Goal: Information Seeking & Learning: Learn about a topic

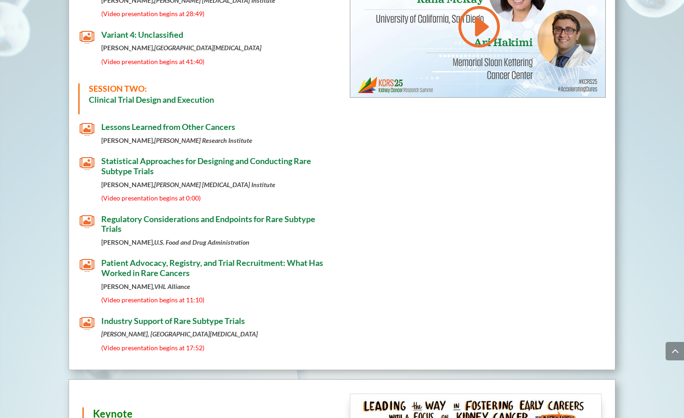
scroll to position [659, 0]
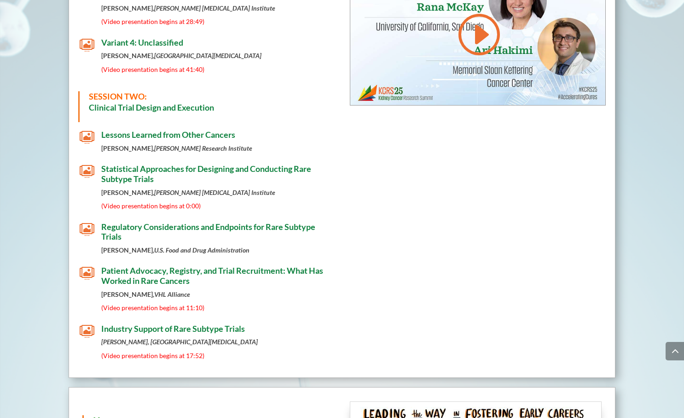
click at [130, 129] on span "Lessons Learned from Other Cancers" at bounding box center [168, 134] width 134 height 10
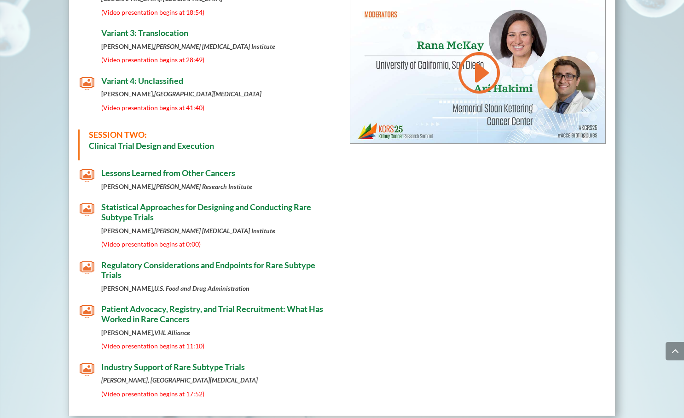
scroll to position [627, 0]
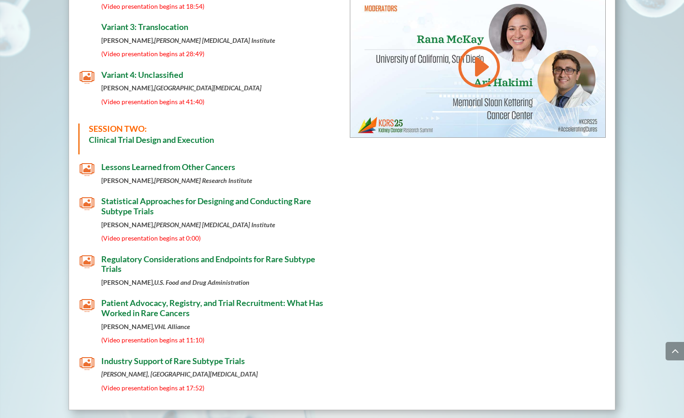
click at [300, 196] on span "Statistical Approaches for Designing and Conducting Rare Subtype Trials" at bounding box center [206, 206] width 210 height 20
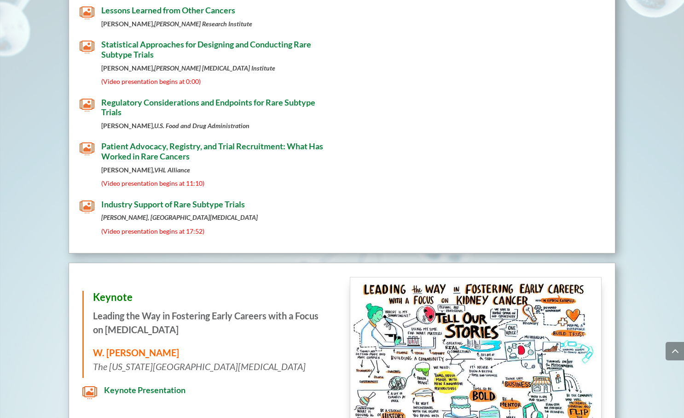
scroll to position [783, 0]
click at [167, 147] on span "Patient Advocacy, Registry, and Trial Recruitment: What Has Worked in Rare Canc…" at bounding box center [212, 151] width 222 height 20
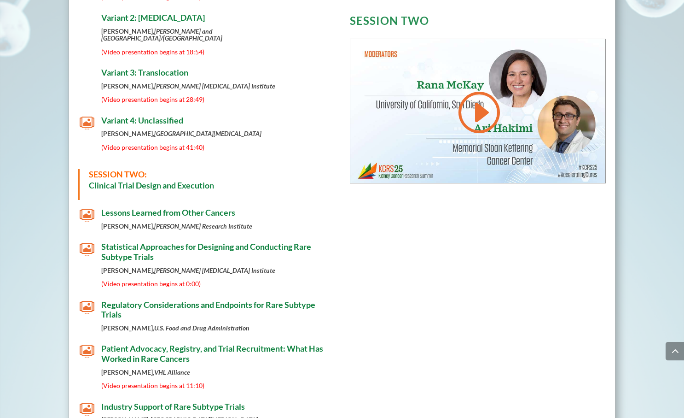
scroll to position [632, 0]
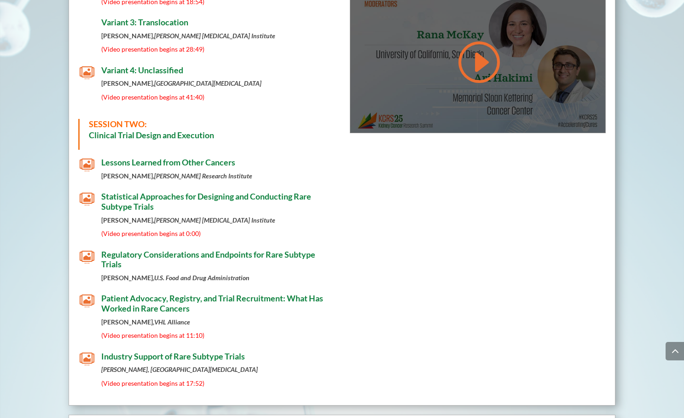
click at [436, 104] on div at bounding box center [477, 61] width 255 height 144
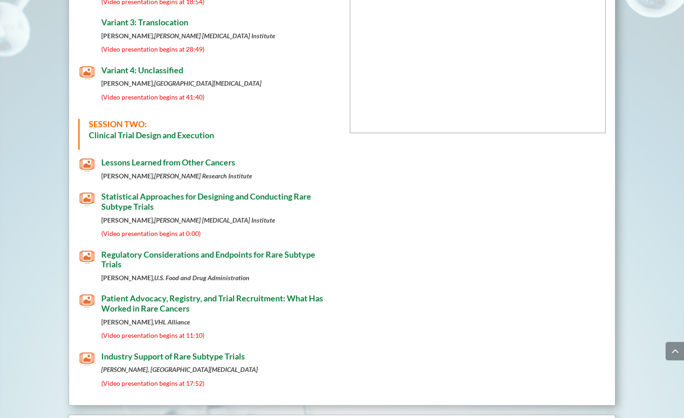
scroll to position [589, 0]
